Goal: Find contact information: Find contact information

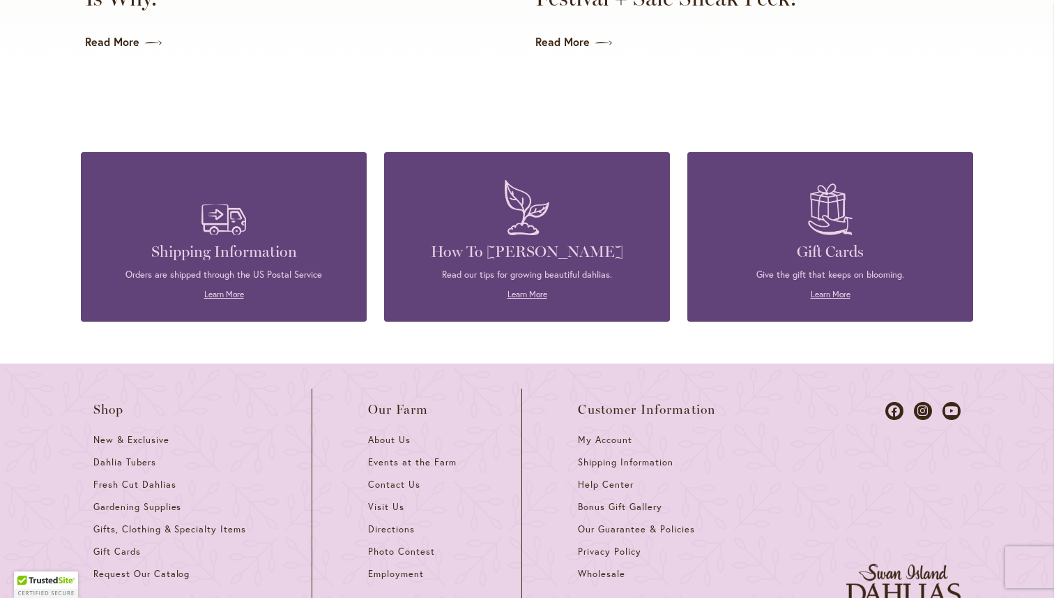
scroll to position [3779, 0]
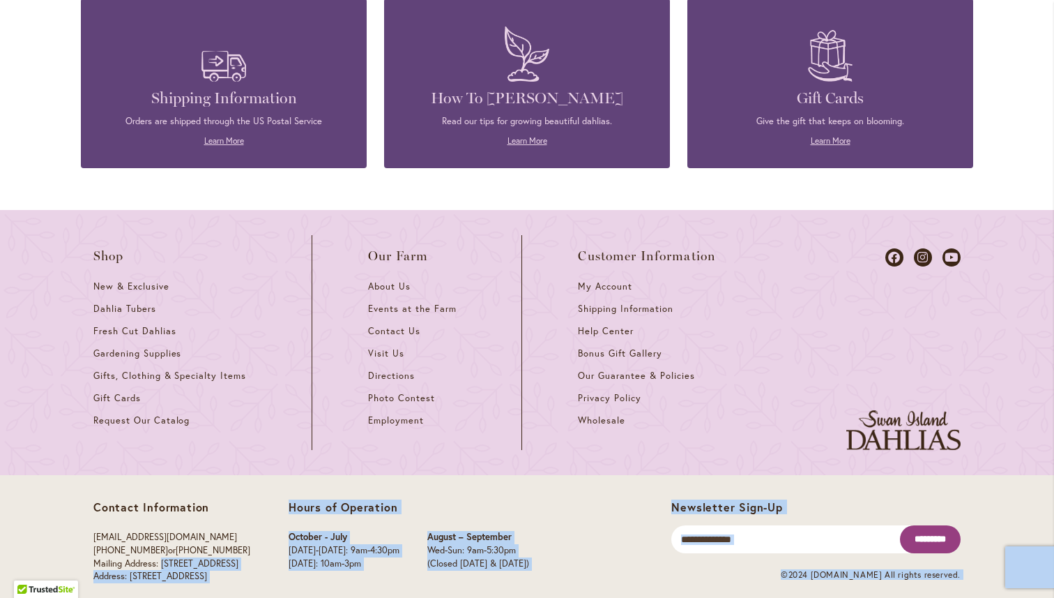
drag, startPoint x: 137, startPoint y: 546, endPoint x: 224, endPoint y: 586, distance: 96.1
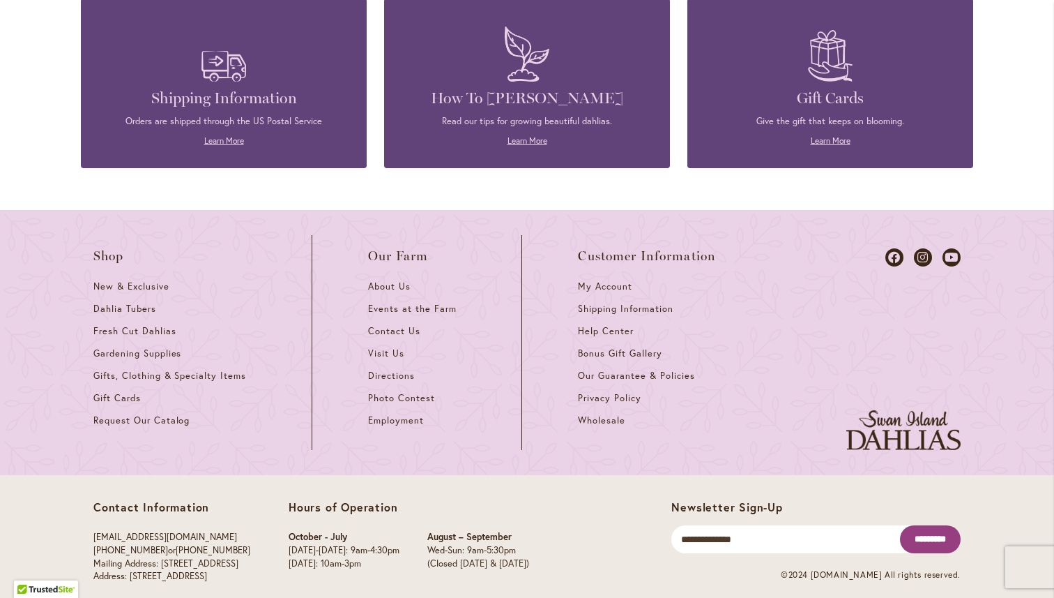
click at [122, 539] on p "info@dahlias.com (503) 850-2569 or 1-866-254-1047 Mailing Address: PO Box 700, …" at bounding box center [171, 557] width 157 height 52
click at [921, 248] on icon at bounding box center [923, 257] width 18 height 18
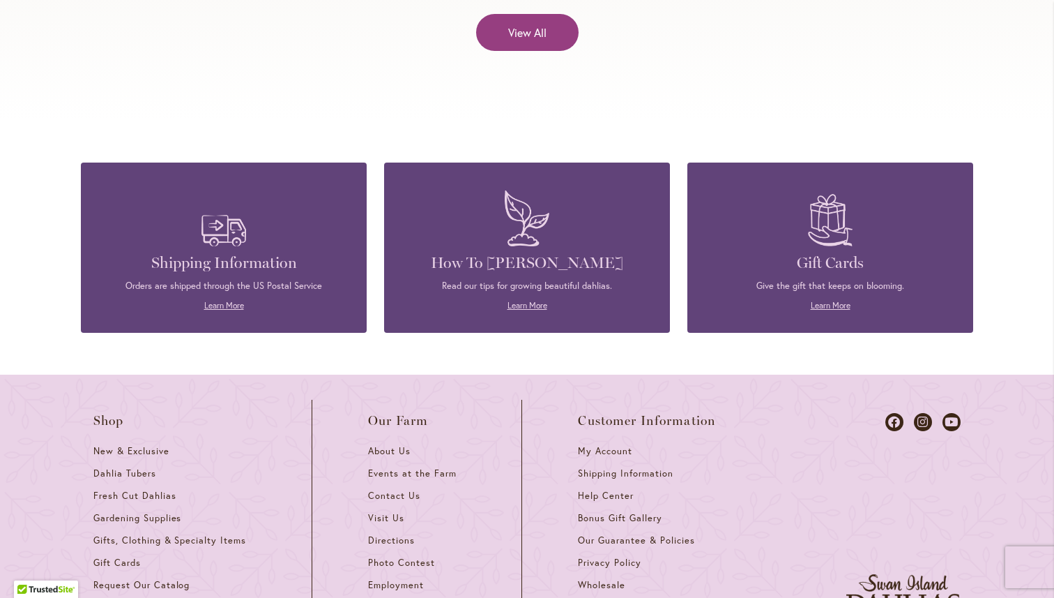
scroll to position [6130, 0]
